Goal: Obtain resource: Obtain resource

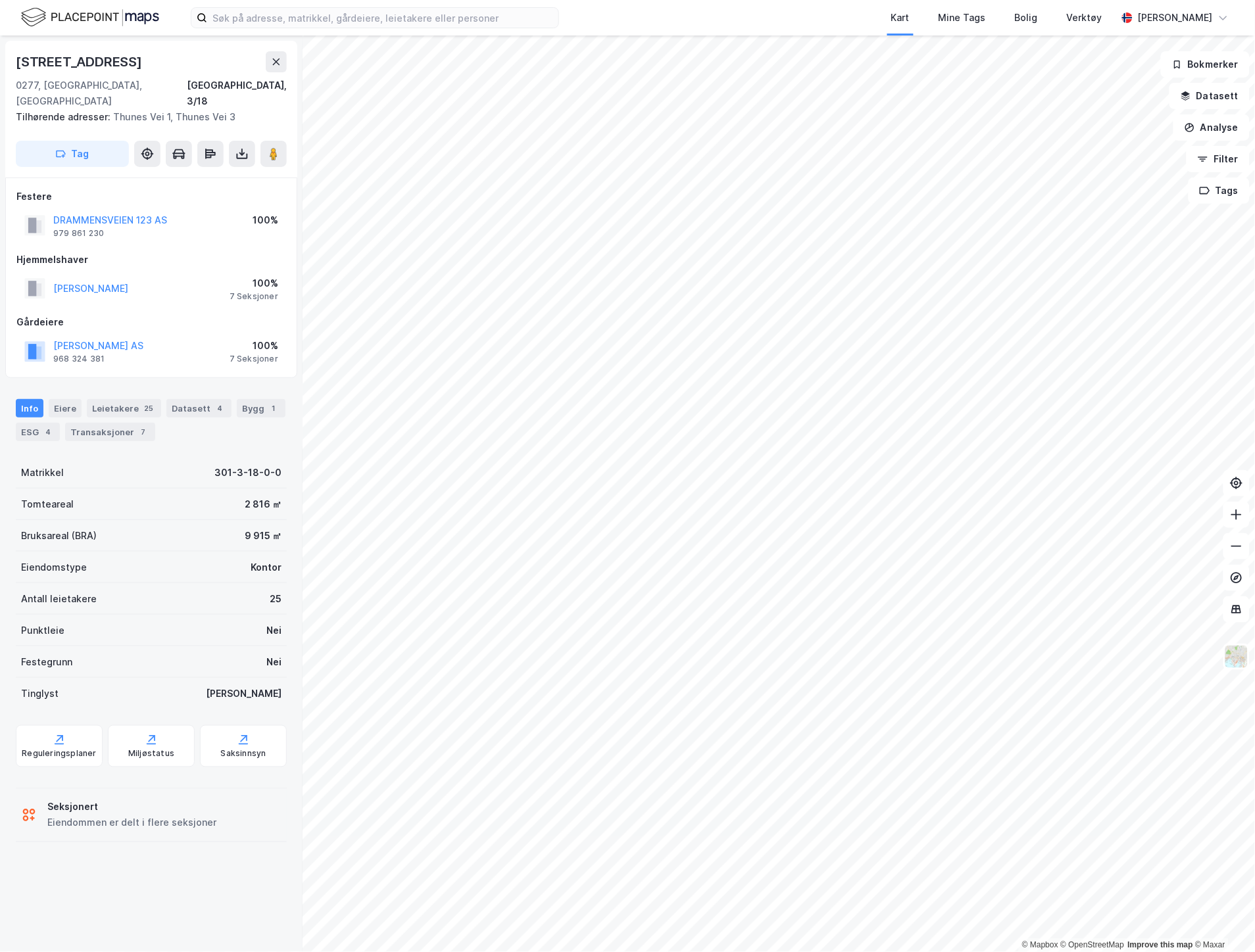
click at [181, 69] on div "[STREET_ADDRESS]" at bounding box center [152, 61] width 271 height 21
click at [60, 399] on div "Eiere" at bounding box center [65, 408] width 33 height 18
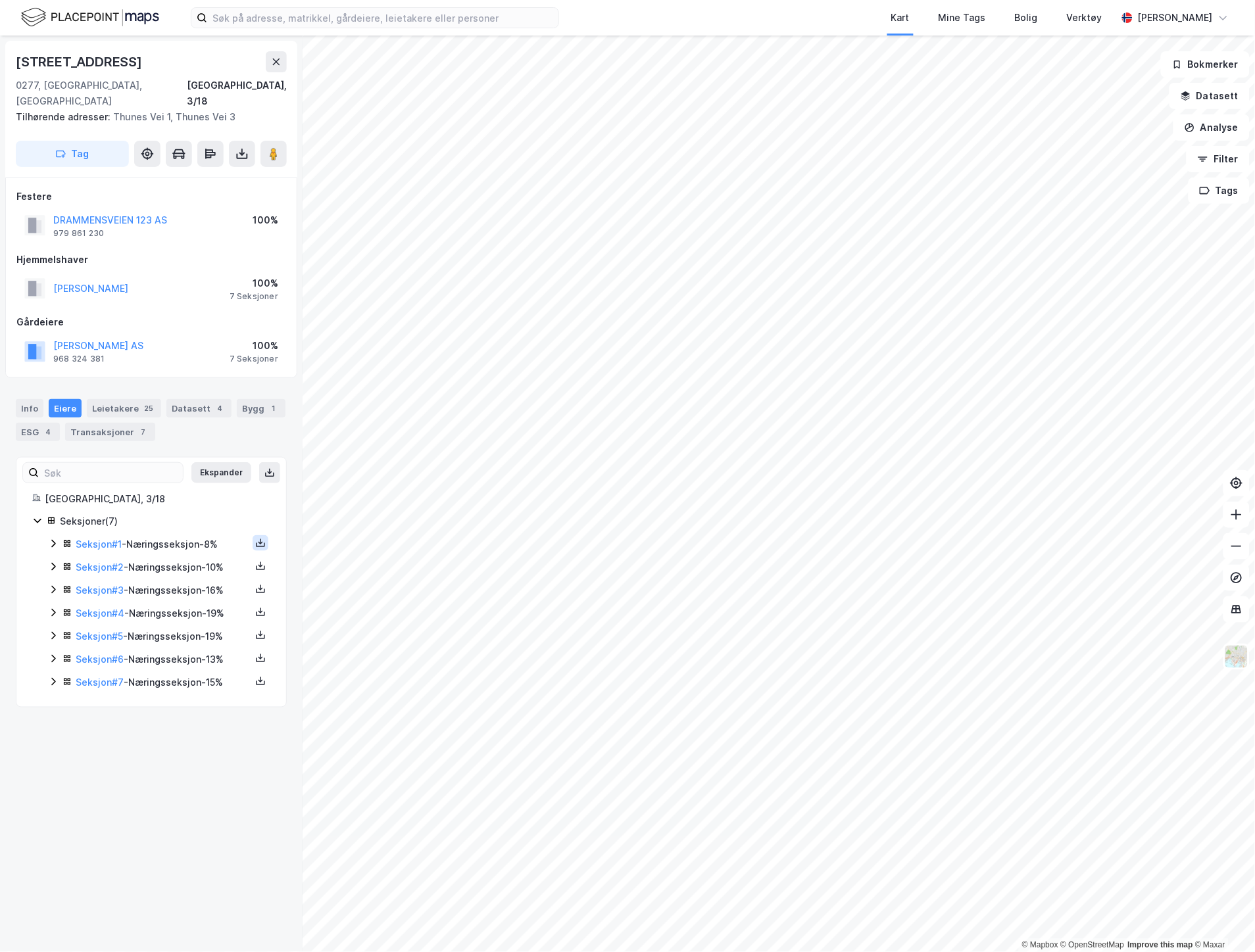
click at [255, 538] on icon at bounding box center [261, 543] width 11 height 11
click at [196, 488] on div "Grunnbok" at bounding box center [188, 503] width 116 height 31
click at [255, 561] on icon at bounding box center [261, 566] width 11 height 11
click at [201, 511] on div "Grunnbok" at bounding box center [188, 526] width 116 height 31
click at [255, 584] on icon at bounding box center [261, 589] width 11 height 11
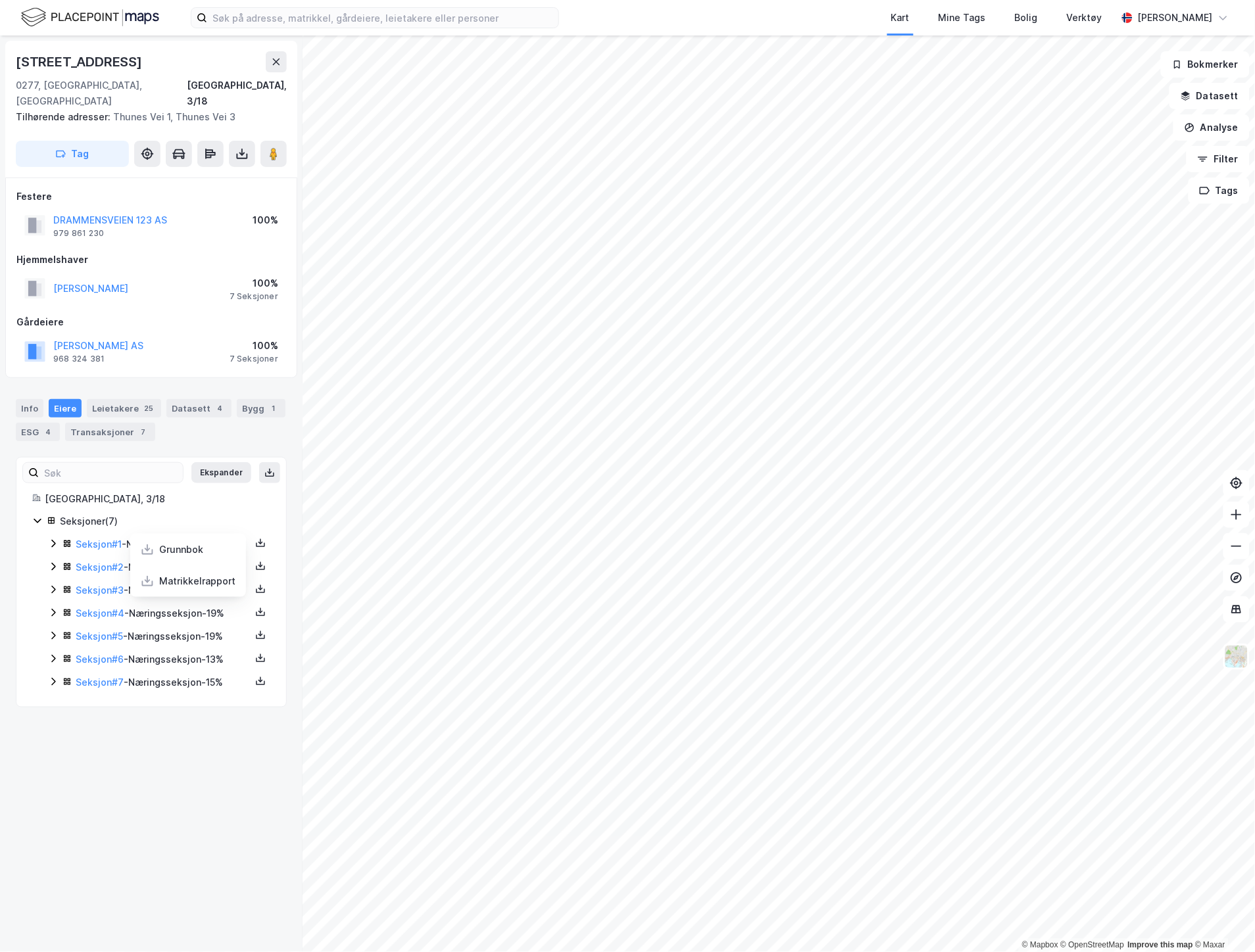
drag, startPoint x: 187, startPoint y: 536, endPoint x: 207, endPoint y: 541, distance: 20.6
click at [187, 541] on div "Grunnbok" at bounding box center [182, 549] width 44 height 16
click at [255, 607] on icon at bounding box center [261, 612] width 11 height 11
click at [179, 564] on div "Grunnbok" at bounding box center [182, 572] width 44 height 16
click at [256, 635] on icon at bounding box center [261, 637] width 9 height 5
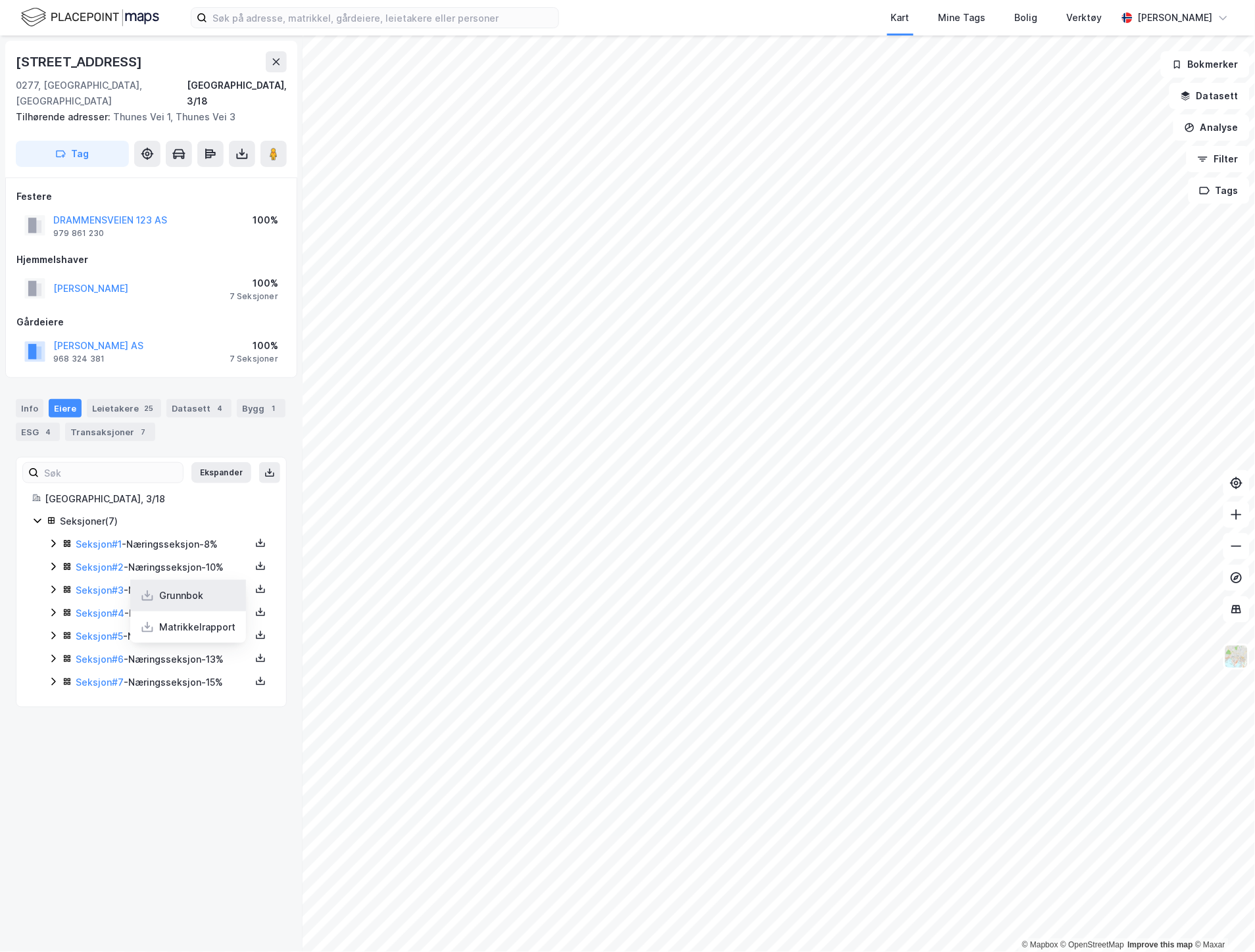
click at [172, 587] on div "Grunnbok" at bounding box center [182, 595] width 44 height 16
click at [255, 653] on icon at bounding box center [261, 658] width 11 height 11
drag, startPoint x: 184, startPoint y: 607, endPoint x: 218, endPoint y: 626, distance: 38.9
click at [184, 611] on div "Grunnbok" at bounding box center [182, 619] width 44 height 16
click at [255, 676] on icon at bounding box center [261, 682] width 11 height 11
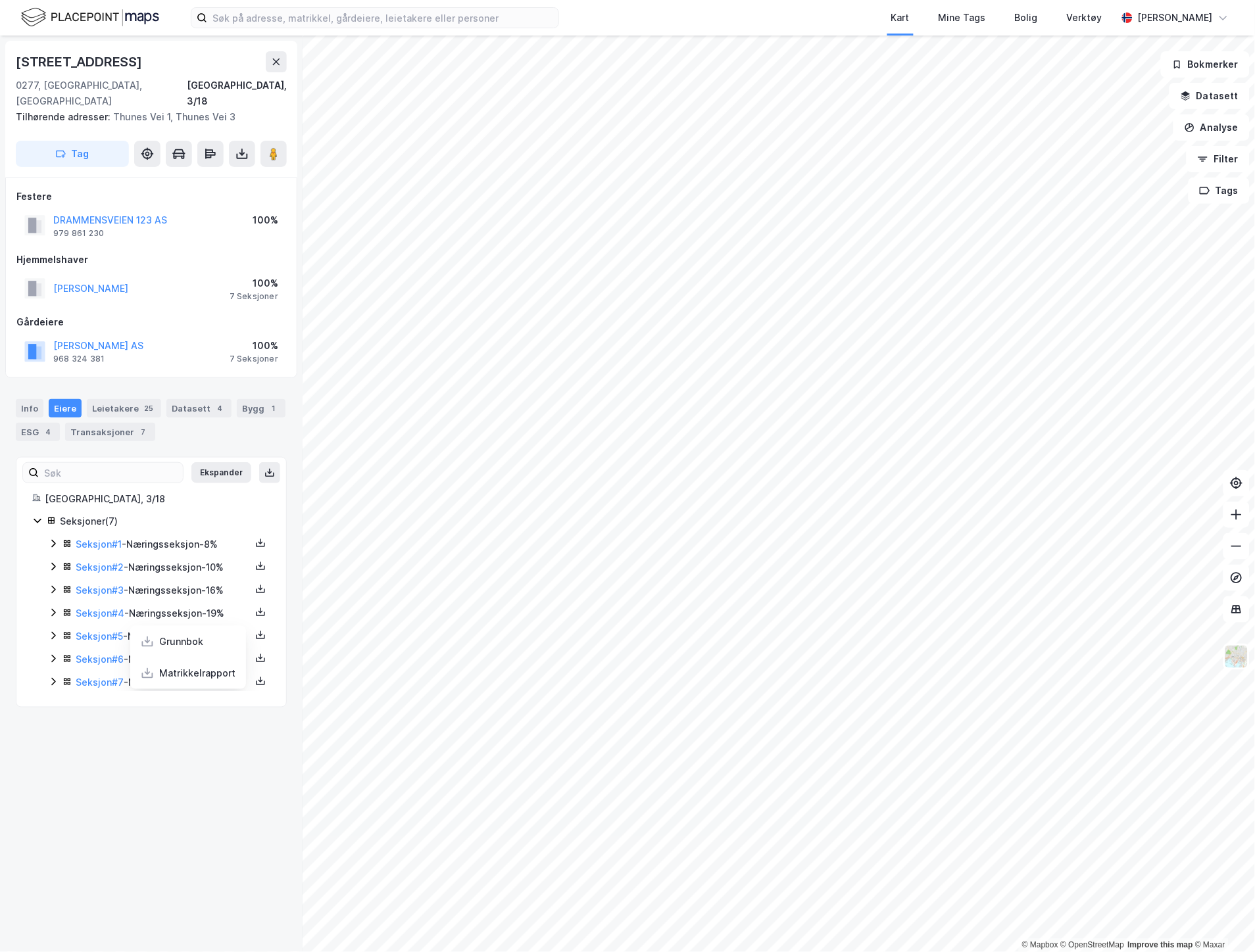
click at [178, 634] on div "Grunnbok" at bounding box center [182, 642] width 44 height 16
drag, startPoint x: 83, startPoint y: 748, endPoint x: 110, endPoint y: 712, distance: 45.0
click at [83, 748] on div "[STREET_ADDRESS], 3/18 Tilhørende adresser: Thunes Vei 1, Thunes Vei 3 Tag Fest…" at bounding box center [151, 493] width 303 height 917
click at [253, 535] on button at bounding box center [261, 543] width 16 height 16
click at [183, 496] on div "Grunnbok" at bounding box center [182, 503] width 44 height 16
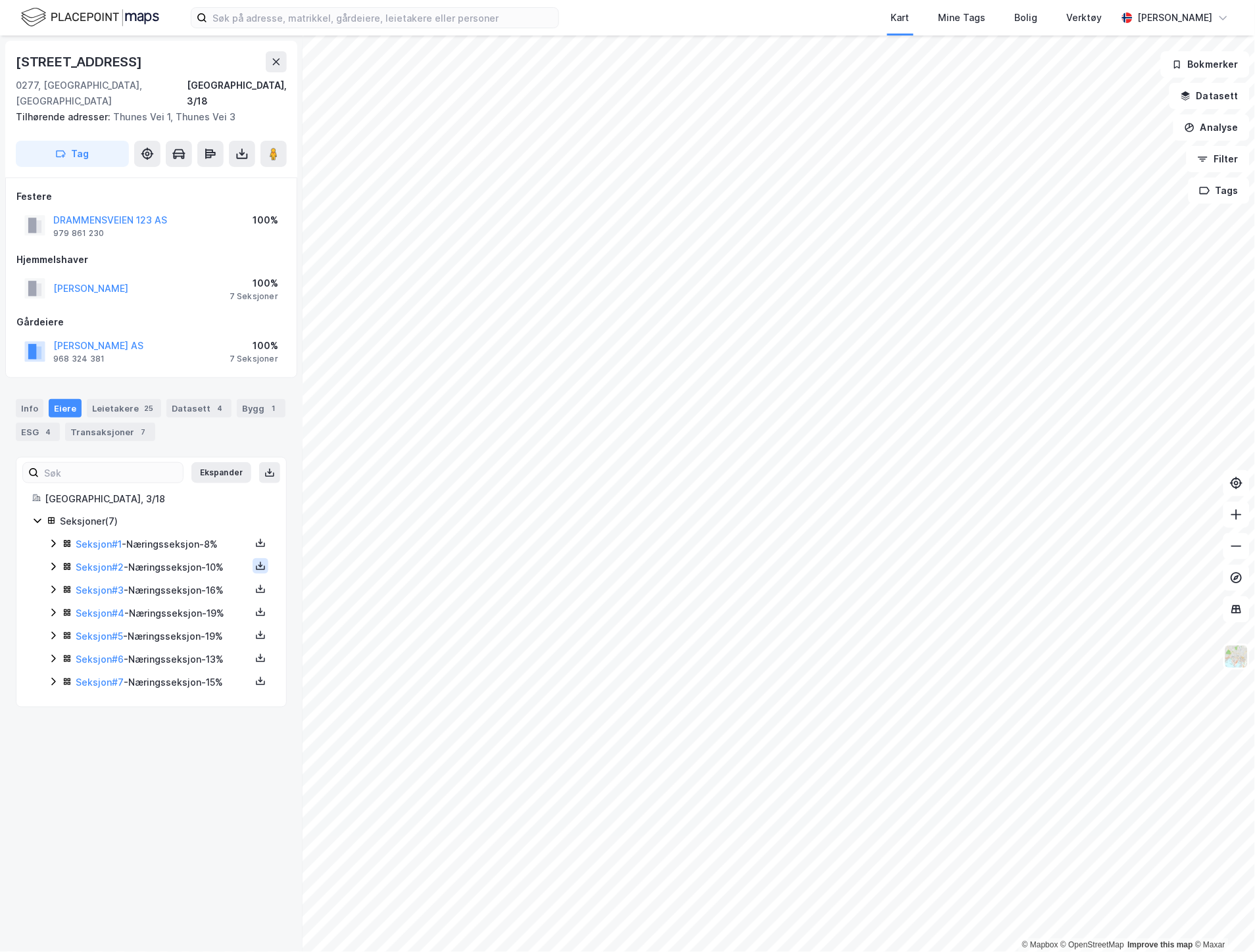
click at [255, 561] on icon at bounding box center [261, 566] width 11 height 11
click at [260, 541] on div "[GEOGRAPHIC_DATA], 3/18 Seksjoner ( 7 ) Seksjon # 1 - Næringsseksjon - 8% Seksj…" at bounding box center [151, 591] width 270 height 199
click at [255, 561] on icon at bounding box center [261, 566] width 11 height 11
click at [167, 519] on div "Grunnbok" at bounding box center [182, 526] width 44 height 16
